Goal: Transaction & Acquisition: Purchase product/service

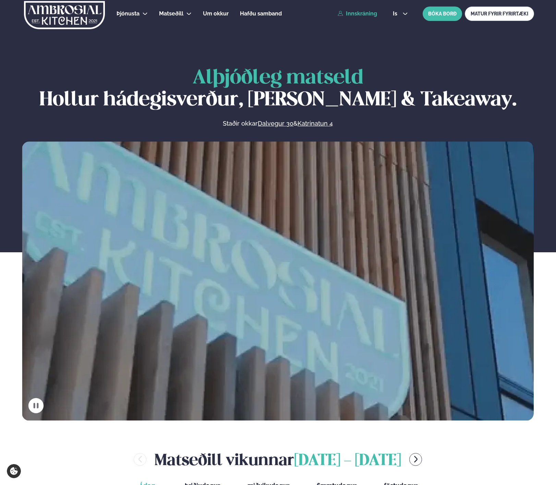
click at [374, 11] on link "Innskráning" at bounding box center [357, 14] width 39 height 6
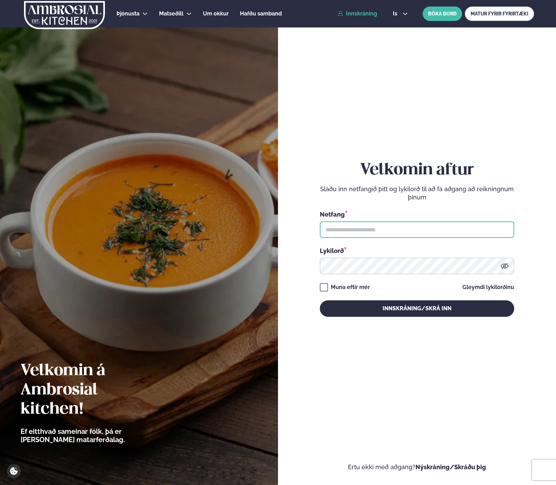
type input "**********"
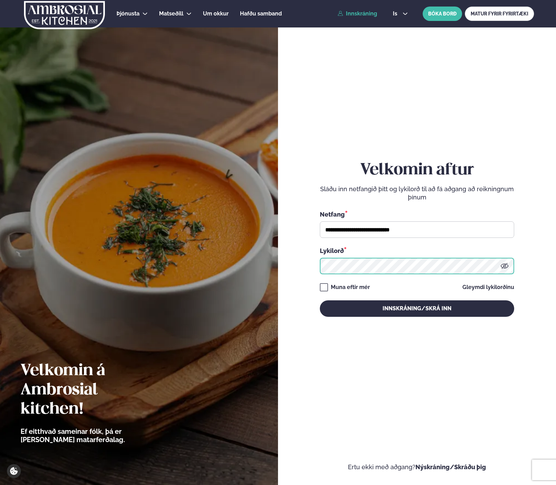
click at [417, 308] on button "Innskráning/Skrá inn" at bounding box center [417, 308] width 195 height 16
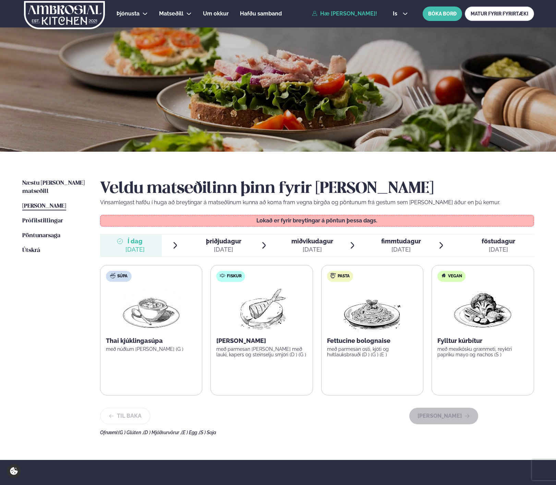
click at [223, 241] on span "þriðjudagur" at bounding box center [223, 240] width 35 height 7
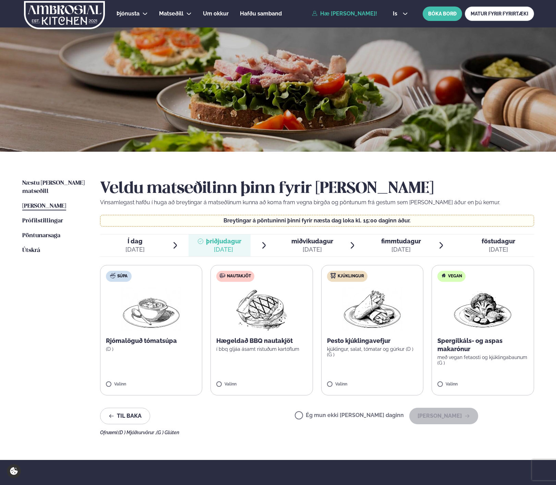
click at [267, 301] on img at bounding box center [262, 309] width 61 height 44
click at [310, 243] on span "miðvikudagur" at bounding box center [313, 240] width 42 height 7
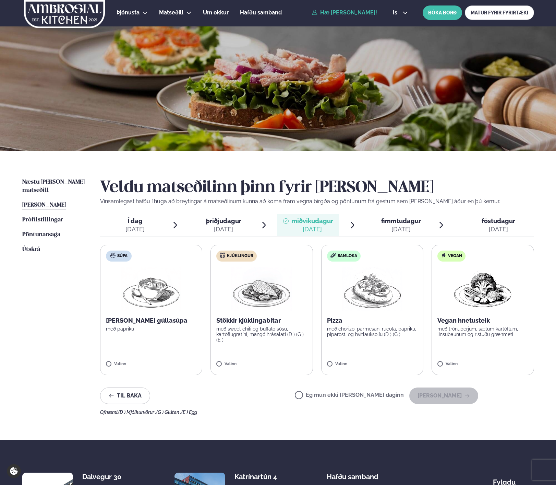
scroll to position [1, 0]
click at [358, 285] on img at bounding box center [372, 289] width 60 height 44
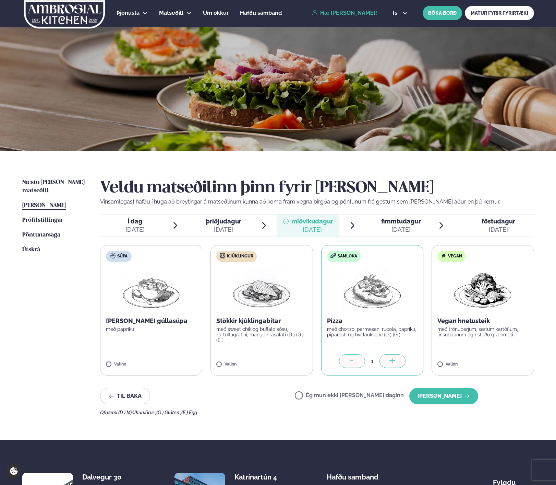
click at [411, 220] on span "fimmtudagur" at bounding box center [401, 220] width 40 height 7
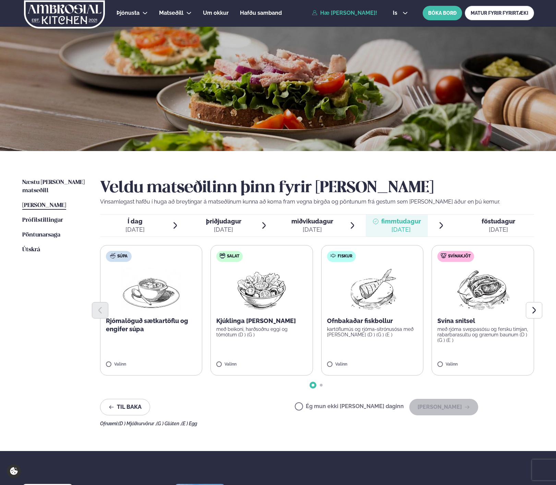
click at [461, 302] on div at bounding box center [317, 310] width 434 height 16
click at [446, 280] on label "Svínakjöt Svína snitsel með rjóma sveppasósu og fersku timjan, rabarbarasultu o…" at bounding box center [483, 310] width 103 height 130
click at [506, 220] on span "föstudagur" at bounding box center [499, 220] width 34 height 7
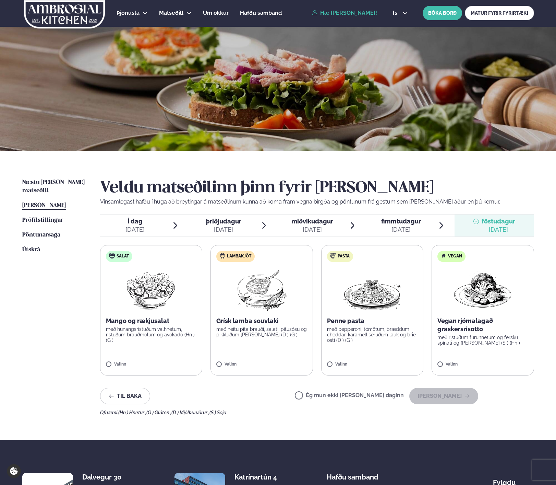
click at [346, 393] on label "Ég mun ekki [PERSON_NAME] daginn" at bounding box center [349, 395] width 109 height 7
click at [457, 392] on button "[PERSON_NAME]" at bounding box center [444, 396] width 69 height 16
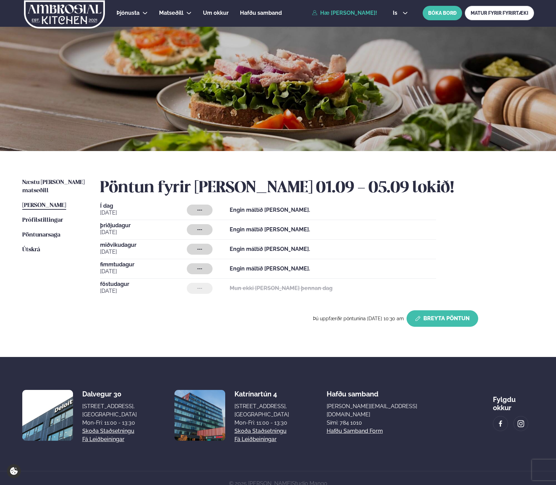
click at [448, 319] on button "Breyta Pöntun" at bounding box center [443, 318] width 72 height 16
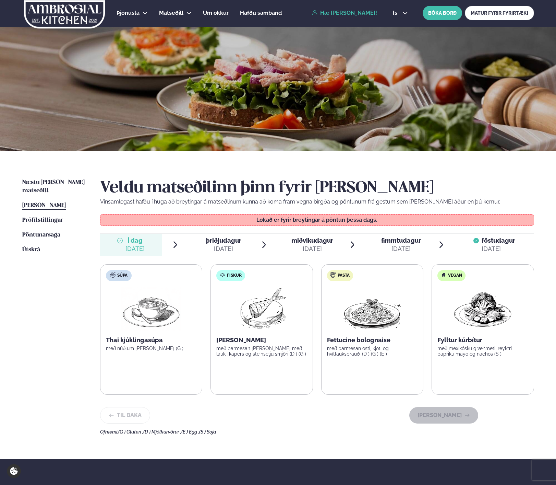
click at [406, 242] on span "fimmtudagur" at bounding box center [401, 240] width 40 height 7
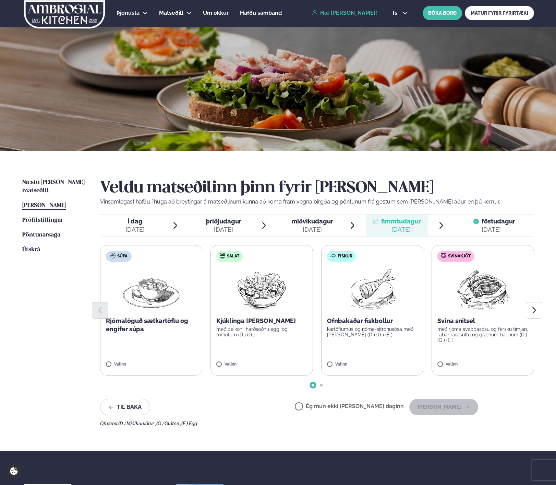
click at [447, 352] on label "Svínakjöt Svína snitsel með rjóma sveppasósu og fersku timjan, rabarbarasultu o…" at bounding box center [483, 310] width 103 height 130
drag, startPoint x: 434, startPoint y: 408, endPoint x: 439, endPoint y: 409, distance: 5.9
click at [434, 408] on button "[PERSON_NAME]" at bounding box center [444, 407] width 69 height 16
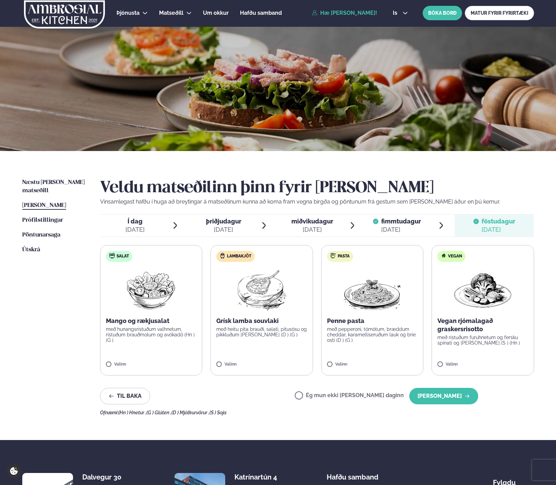
scroll to position [0, 0]
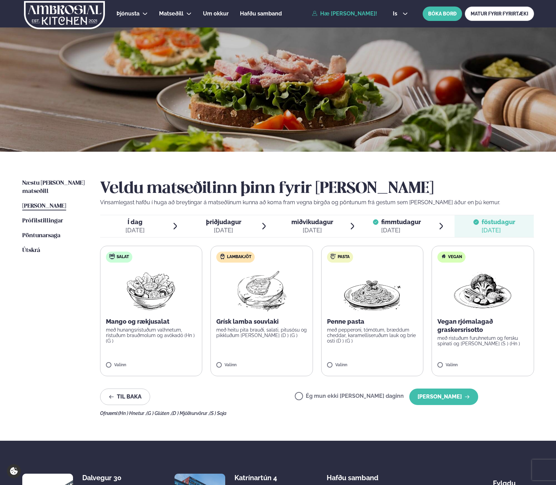
click at [300, 225] on div "miðvikudagur mið. [DATE]" at bounding box center [313, 226] width 42 height 16
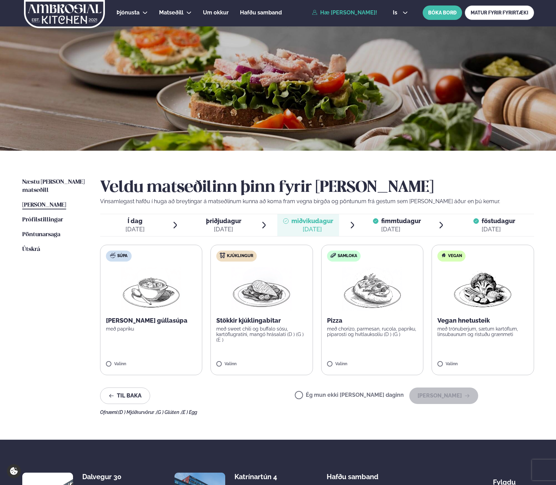
scroll to position [1, 0]
click at [367, 316] on p "Pizza" at bounding box center [372, 320] width 91 height 8
click at [442, 392] on button "[PERSON_NAME]" at bounding box center [444, 395] width 69 height 16
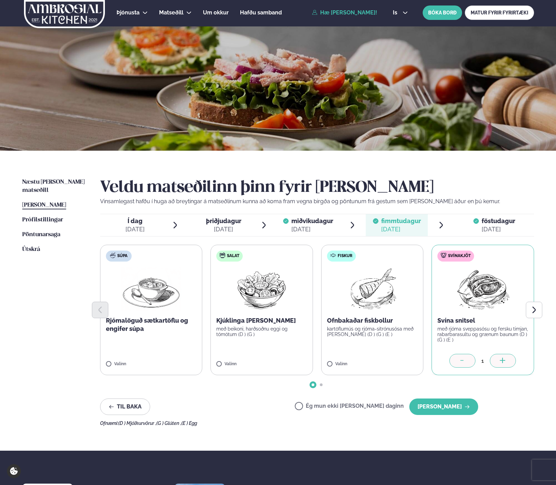
click at [233, 228] on div "[DATE]" at bounding box center [223, 229] width 35 height 8
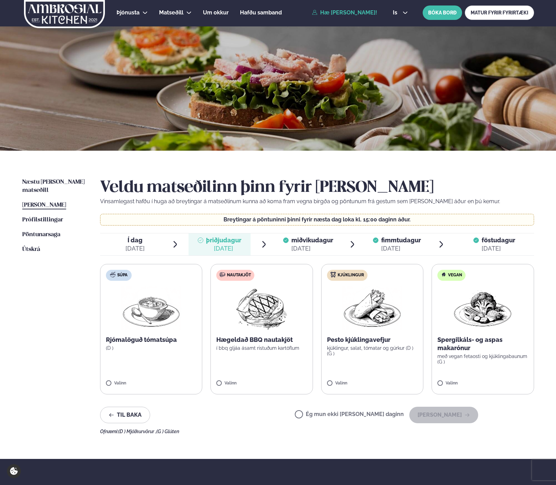
click at [288, 364] on label "Nautakjöt Hægeldað BBQ nautakjöt í bbq gljáa ásamt ristuðum kartöflum Valinn" at bounding box center [262, 329] width 103 height 130
click at [438, 415] on button "[PERSON_NAME]" at bounding box center [444, 415] width 69 height 16
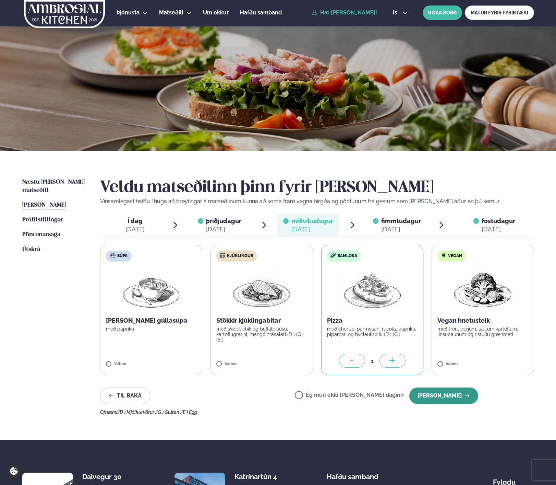
click at [462, 394] on button "[PERSON_NAME]" at bounding box center [444, 395] width 69 height 16
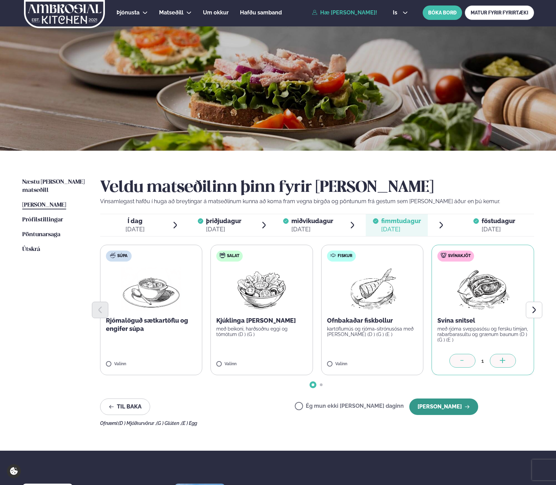
click at [456, 407] on button "[PERSON_NAME]" at bounding box center [444, 406] width 69 height 16
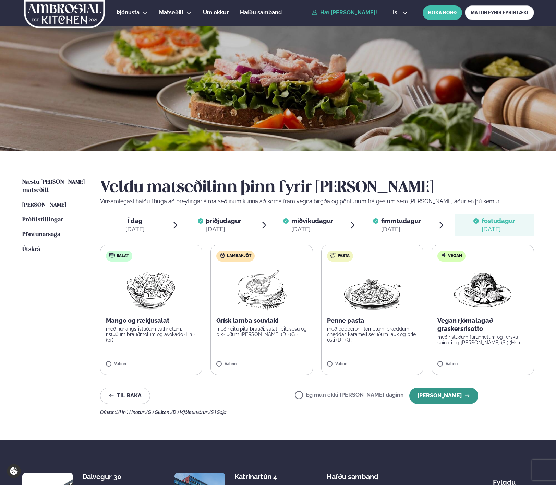
click at [460, 396] on button "[PERSON_NAME]" at bounding box center [444, 395] width 69 height 16
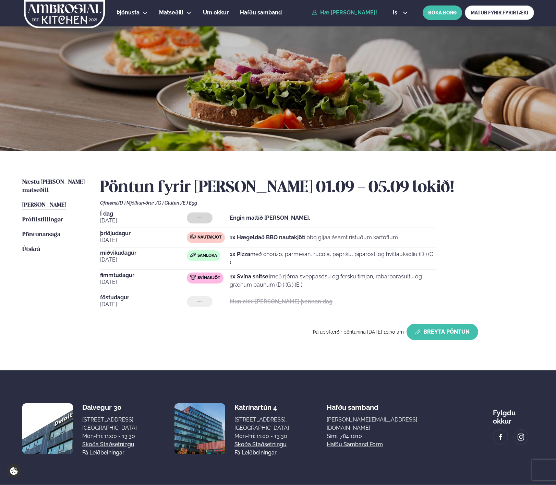
click at [431, 332] on button "Breyta Pöntun" at bounding box center [443, 331] width 72 height 16
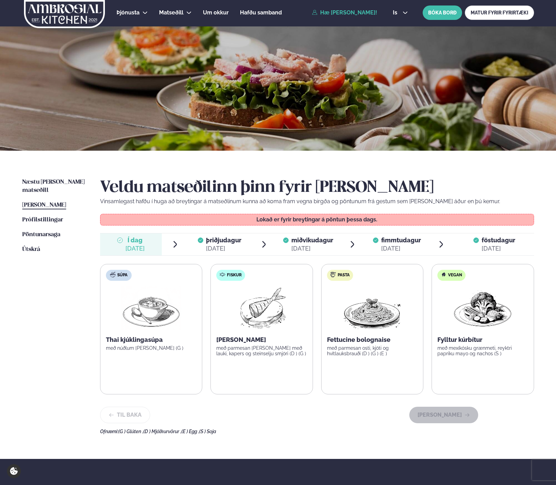
click at [312, 247] on div "[DATE]" at bounding box center [313, 248] width 42 height 8
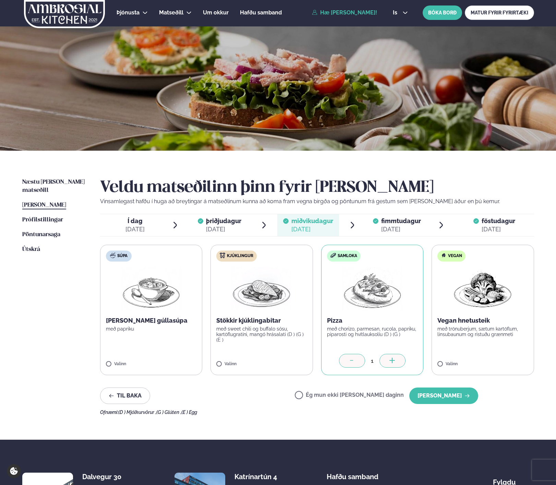
click at [225, 226] on div "[DATE]" at bounding box center [223, 229] width 35 height 8
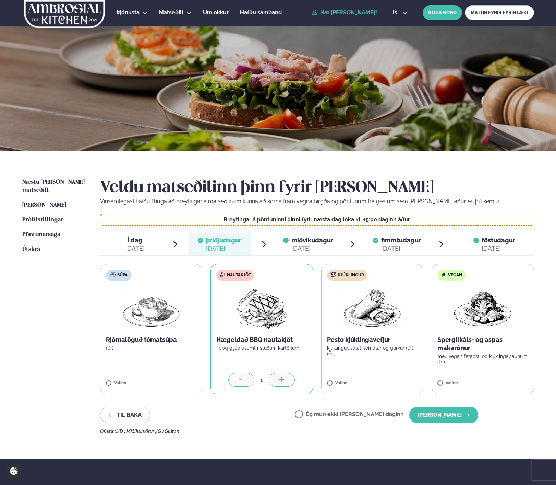
click at [359, 323] on img at bounding box center [372, 308] width 60 height 44
click at [240, 378] on icon at bounding box center [241, 380] width 7 height 7
click at [439, 416] on button "[PERSON_NAME]" at bounding box center [444, 415] width 69 height 16
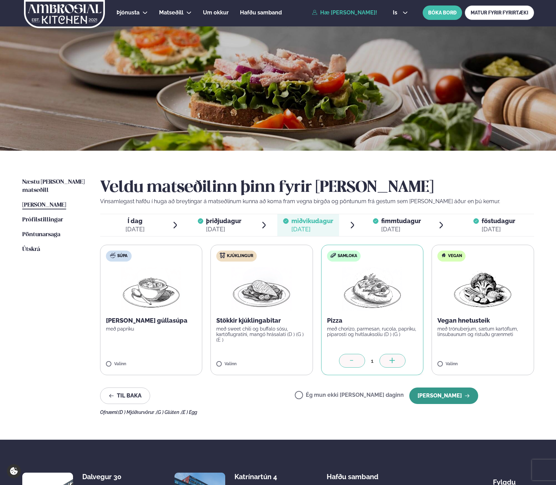
click at [445, 396] on button "[PERSON_NAME]" at bounding box center [444, 395] width 69 height 16
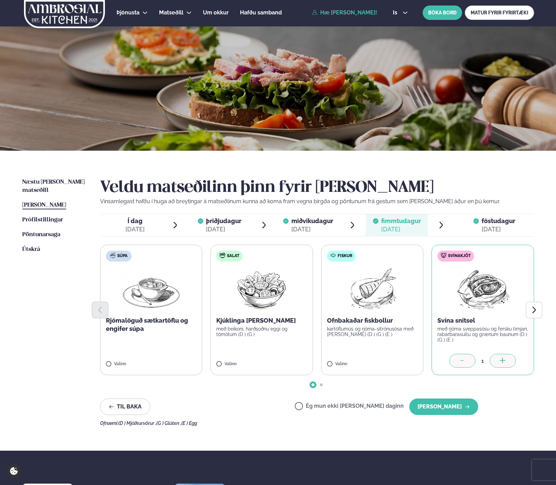
click at [445, 396] on div "Veldu matseðilinn þinn fyrir [PERSON_NAME] Vinsamlegast hafðu í huga að breytin…" at bounding box center [317, 302] width 434 height 248
click at [442, 402] on button "[PERSON_NAME]" at bounding box center [444, 406] width 69 height 16
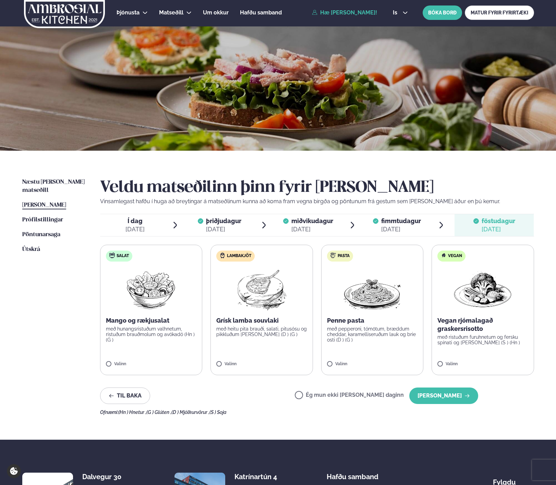
click at [251, 309] on img at bounding box center [262, 289] width 61 height 44
click at [429, 395] on button "[PERSON_NAME]" at bounding box center [444, 395] width 69 height 16
